Goal: Task Accomplishment & Management: Use online tool/utility

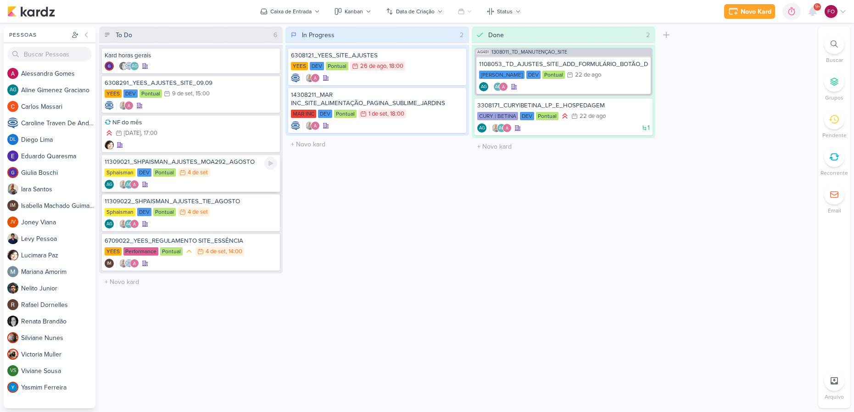
click at [232, 173] on div "Sphaisman DEV Pontual 4/9 [DATE]" at bounding box center [191, 173] width 172 height 10
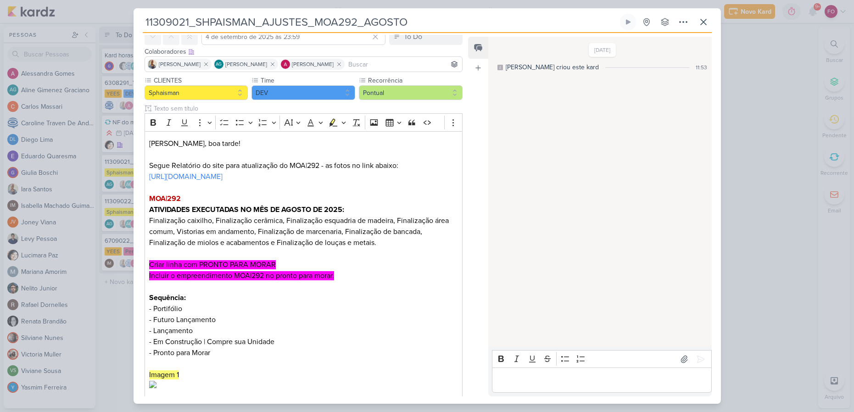
scroll to position [51, 0]
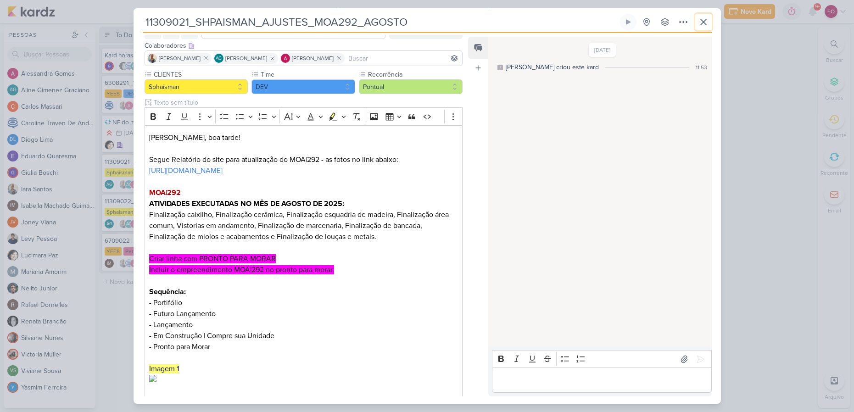
click at [700, 20] on icon at bounding box center [703, 22] width 11 height 11
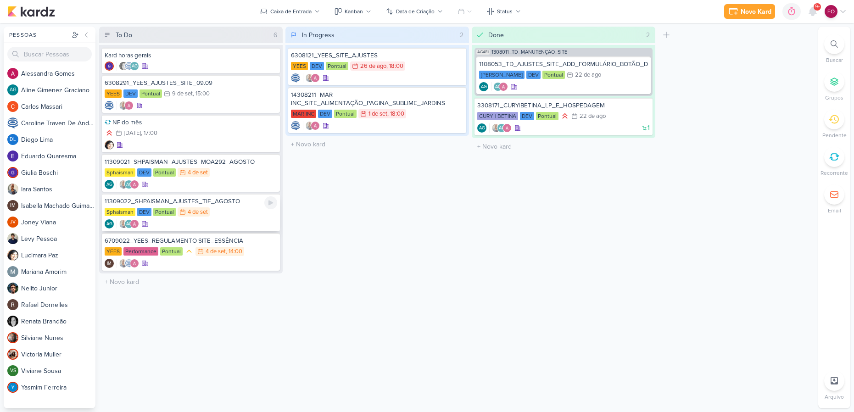
click at [243, 205] on div "11309022_SHPAISMAN_AJUSTES_TIE_AGOSTO" at bounding box center [191, 201] width 172 height 8
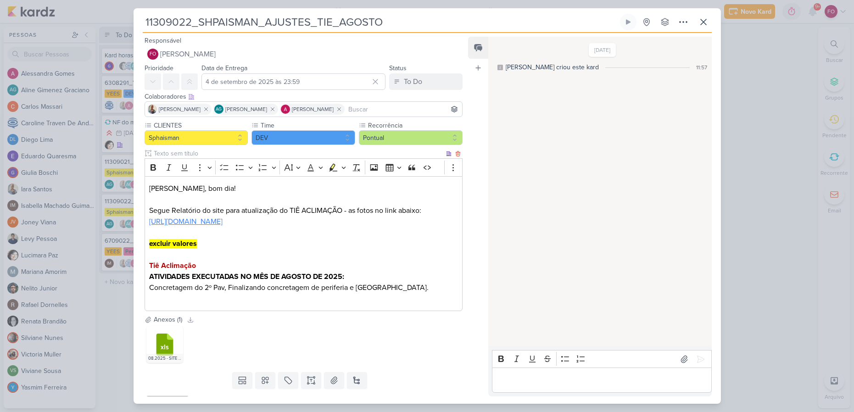
click at [222, 219] on link "[URL][DOMAIN_NAME]" at bounding box center [185, 221] width 73 height 9
click at [628, 20] on icon at bounding box center [627, 21] width 7 height 7
click at [161, 342] on icon at bounding box center [164, 344] width 17 height 22
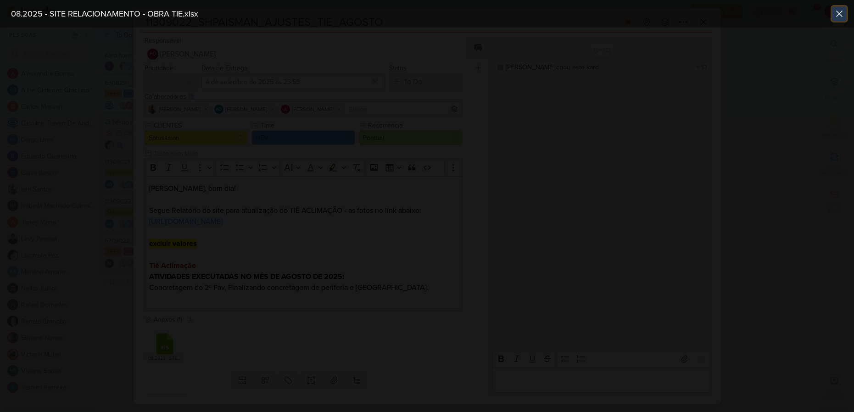
click at [840, 15] on icon at bounding box center [839, 14] width 6 height 6
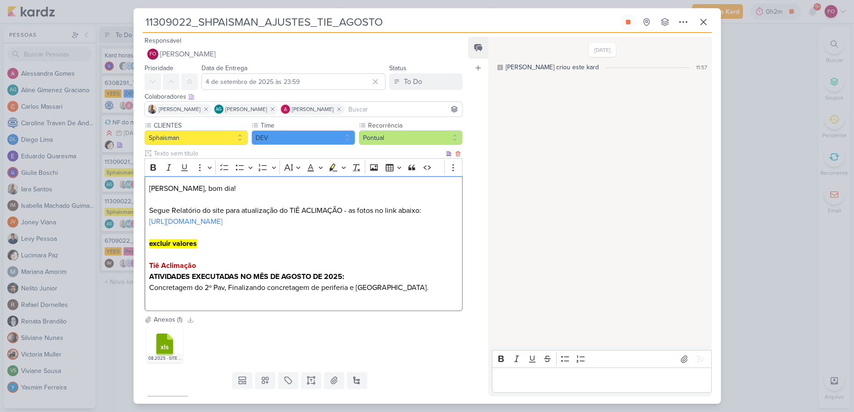
drag, startPoint x: 147, startPoint y: 289, endPoint x: 417, endPoint y: 292, distance: 270.2
click at [417, 292] on div "[PERSON_NAME], bom dia! Segue Relatório do site para atualização do TIÊ ACLIMAÇ…" at bounding box center [303, 243] width 318 height 135
copy p "Concretagem do 2º Pav, Finalizando concretagem de periferia e [GEOGRAPHIC_DATA]."
click at [511, 379] on p "Editor editing area: main" at bounding box center [602, 380] width 210 height 11
click at [545, 376] on p "Aline" at bounding box center [602, 380] width 210 height 11
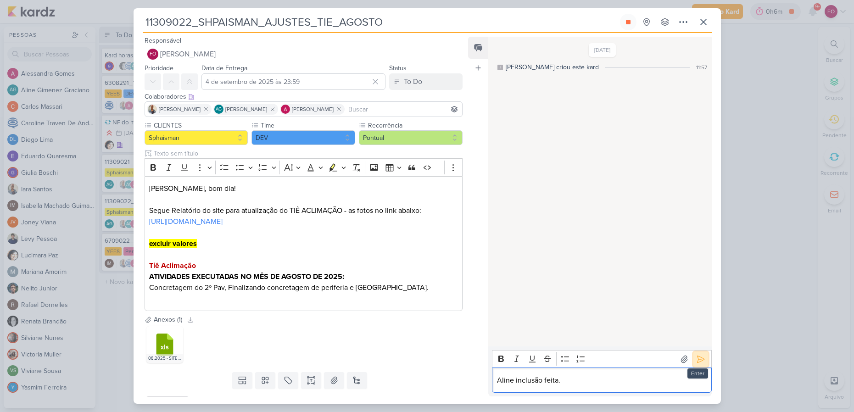
click at [698, 359] on icon at bounding box center [700, 359] width 9 height 9
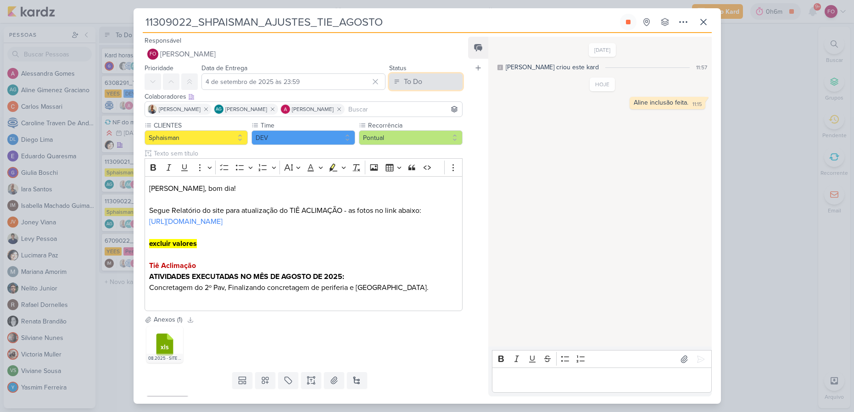
click at [429, 78] on button "To Do" at bounding box center [425, 81] width 73 height 17
click at [415, 137] on button "Done" at bounding box center [421, 132] width 82 height 15
click at [633, 22] on button at bounding box center [628, 22] width 17 height 17
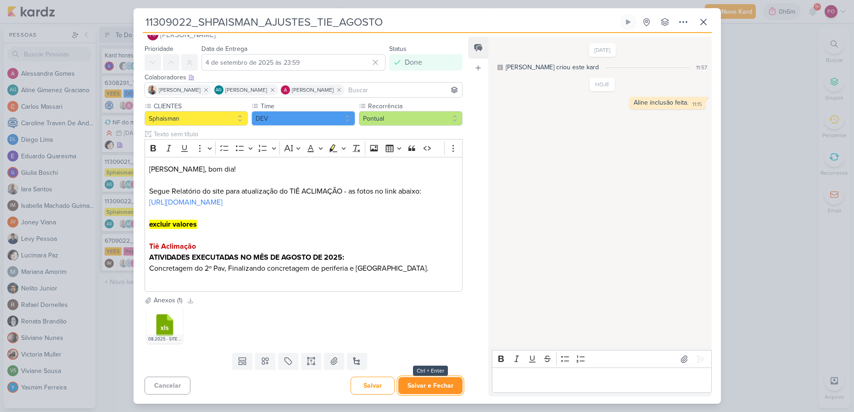
click at [427, 391] on button "Salvar e Fechar" at bounding box center [430, 385] width 64 height 17
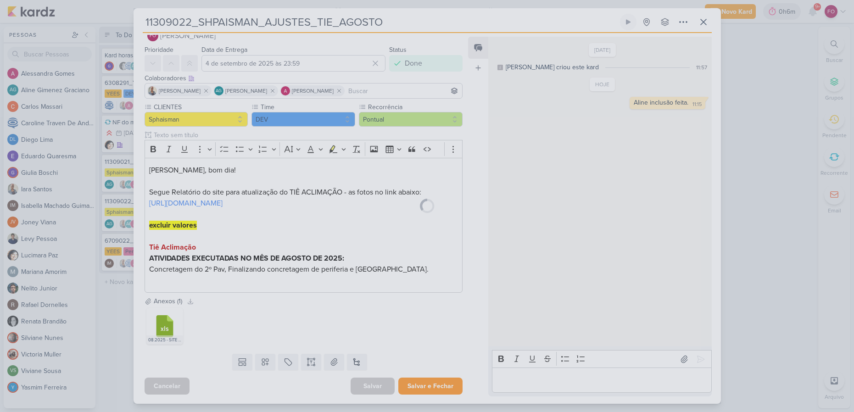
scroll to position [18, 0]
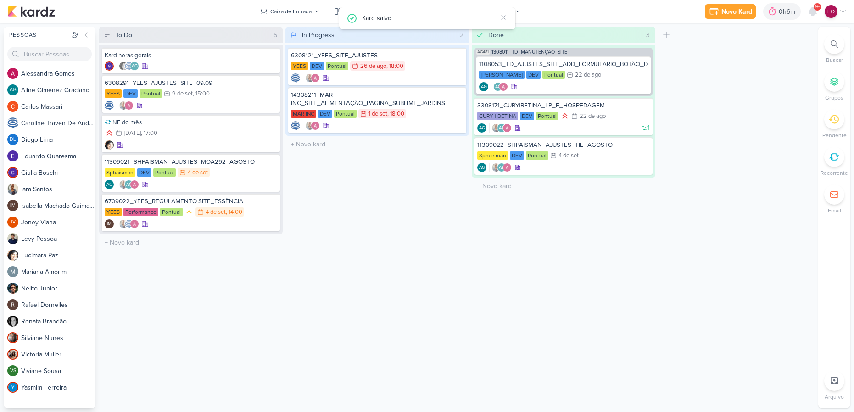
click at [463, 240] on div "In Progress 2 Mover Para Esquerda Mover Para Direita [GEOGRAPHIC_DATA] 6308121_…" at bounding box center [376, 218] width 183 height 382
click at [429, 113] on div "MAR INC DEV Pontual 1/9 [DATE] 18:00" at bounding box center [377, 114] width 172 height 10
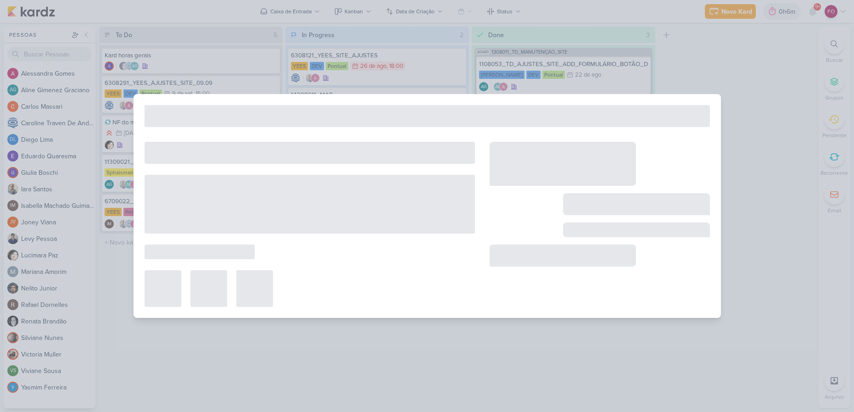
type input "14308211_MAR INC_SITE_ALIMENTAÇÃO_PAGINA_SUBLIME_JARDINS"
type input "[DATE] 18:00"
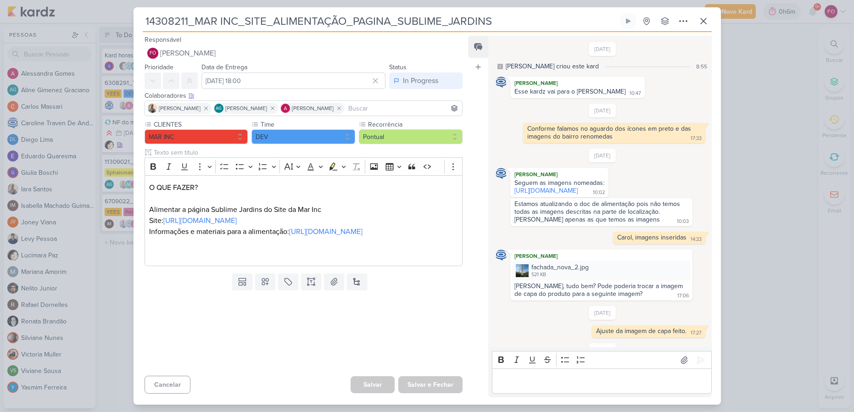
scroll to position [87, 0]
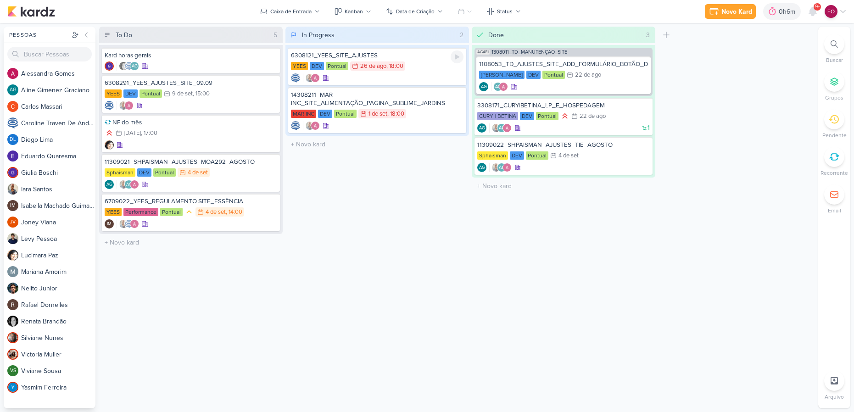
click at [411, 72] on div "6308121_YEES_SITE_AJUSTES [GEOGRAPHIC_DATA] DEV Pontual 26/8 [DATE] 18:00" at bounding box center [377, 67] width 178 height 38
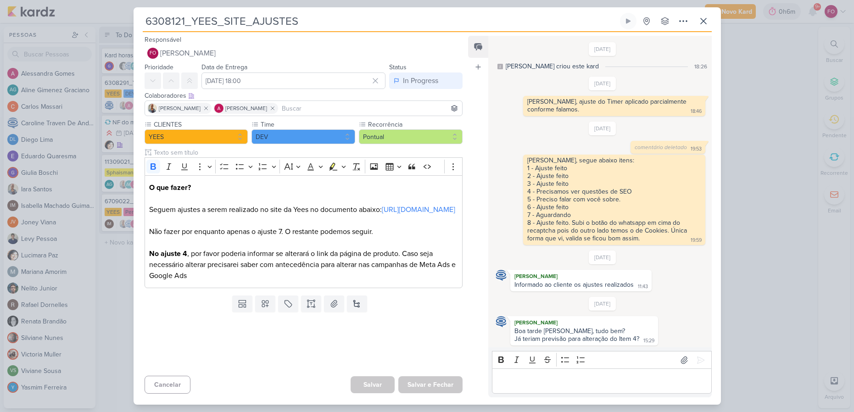
scroll to position [544, 0]
